Goal: Check status: Check status

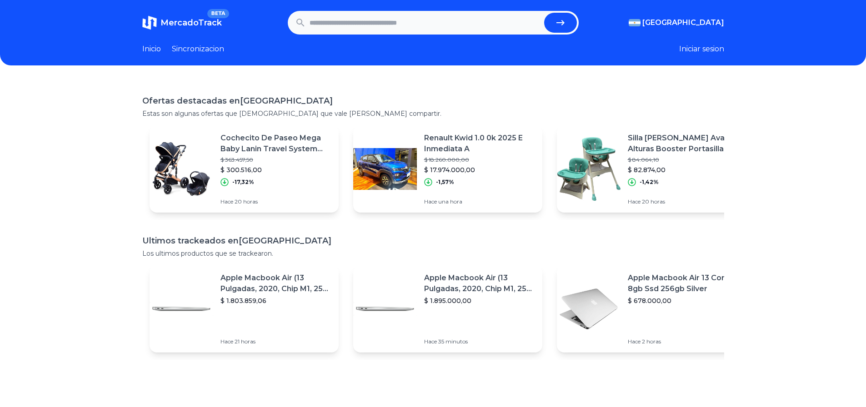
click at [384, 28] on input "text" at bounding box center [425, 23] width 231 height 20
paste input "**********"
click at [561, 20] on icon "submit" at bounding box center [560, 22] width 11 height 11
type input "**********"
